Goal: Check status

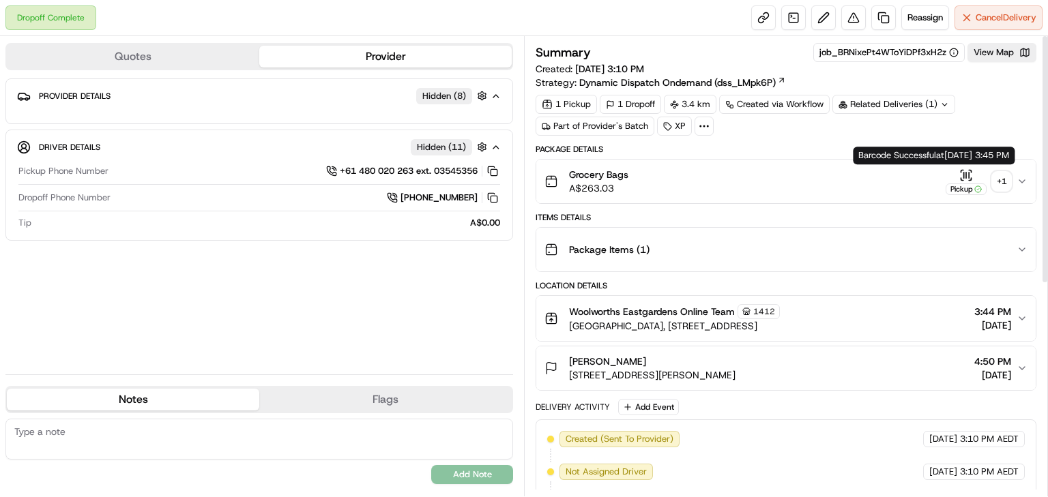
click at [992, 186] on button "Pickup + 1" at bounding box center [977, 181] width 65 height 27
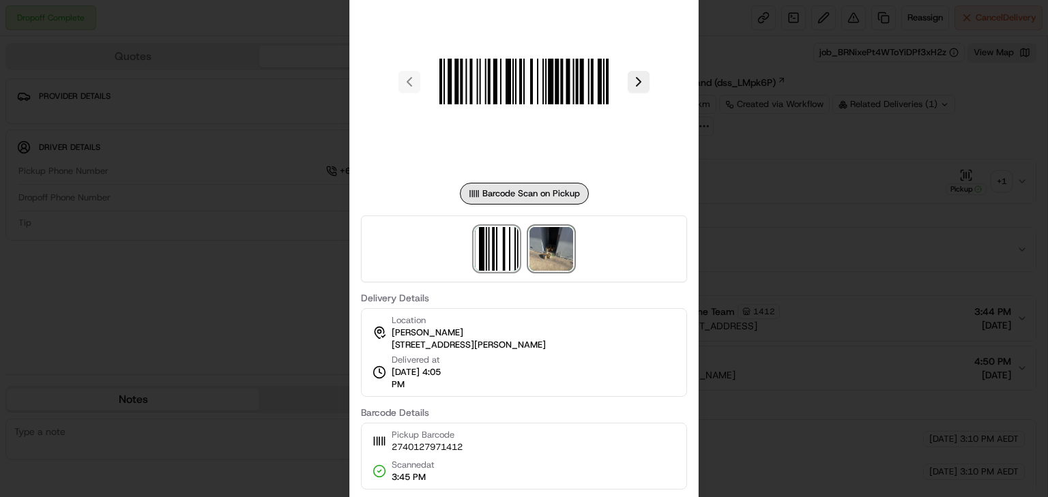
click at [558, 251] on img at bounding box center [551, 249] width 44 height 44
click at [778, 135] on div at bounding box center [524, 248] width 1048 height 497
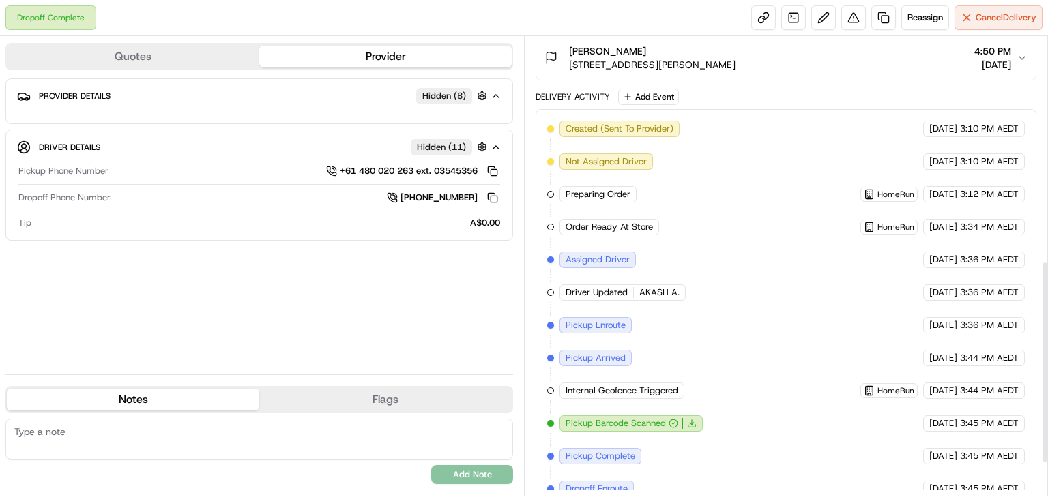
scroll to position [587, 0]
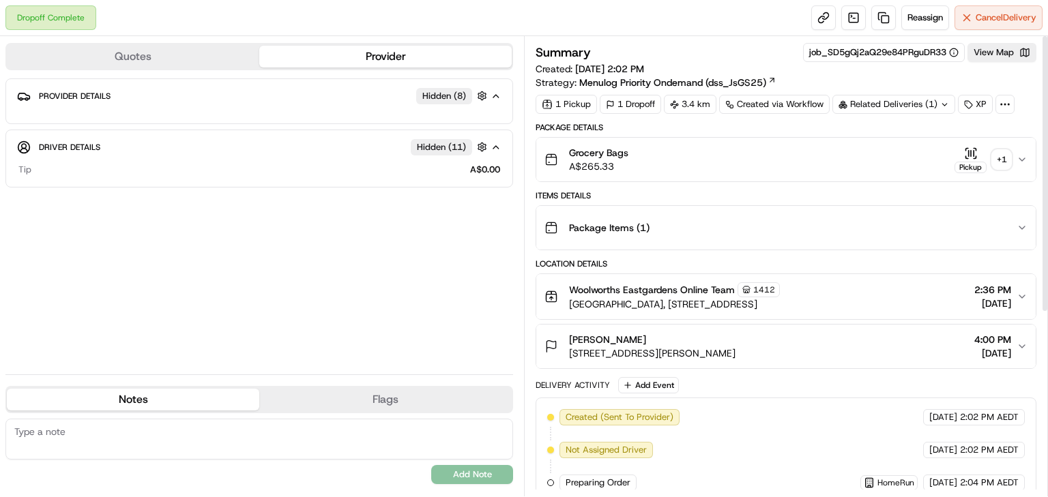
click at [1005, 158] on div "+ 1" at bounding box center [1001, 159] width 19 height 19
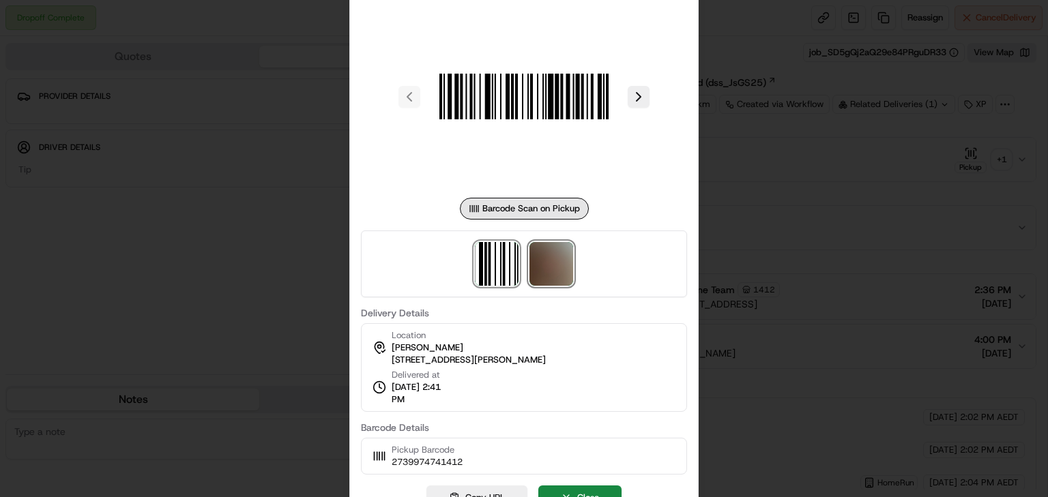
click at [562, 274] on img at bounding box center [551, 264] width 44 height 44
click at [793, 246] on div at bounding box center [524, 248] width 1048 height 497
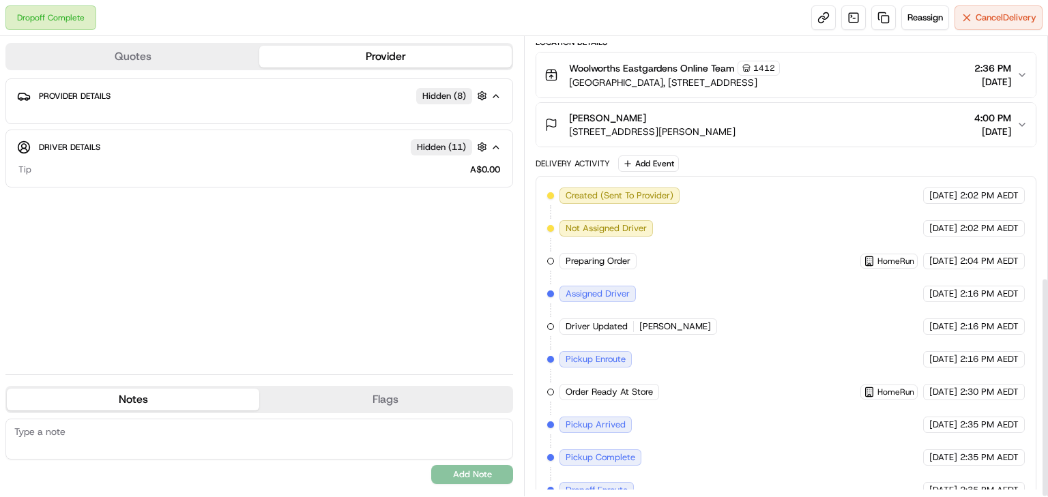
scroll to position [500, 0]
